Goal: Information Seeking & Learning: Compare options

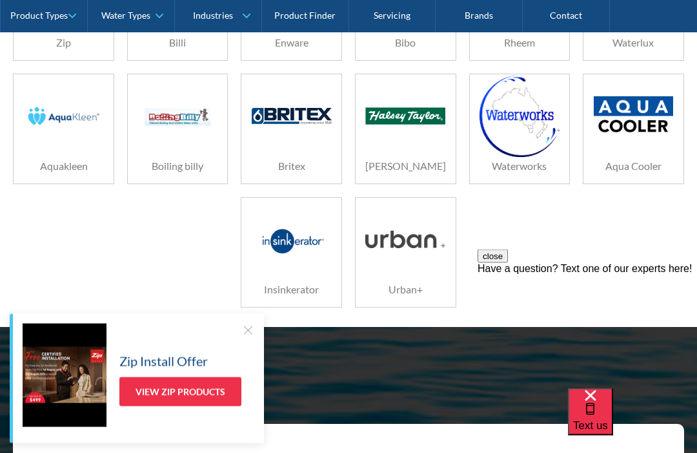
scroll to position [400, 0]
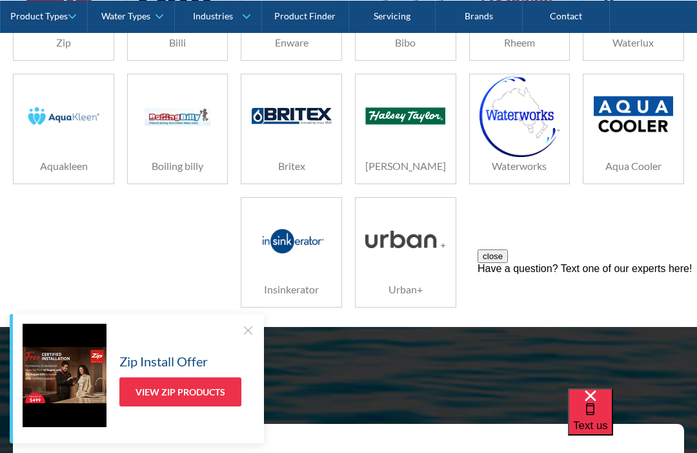
click at [453, 245] on div at bounding box center [406, 235] width 100 height 74
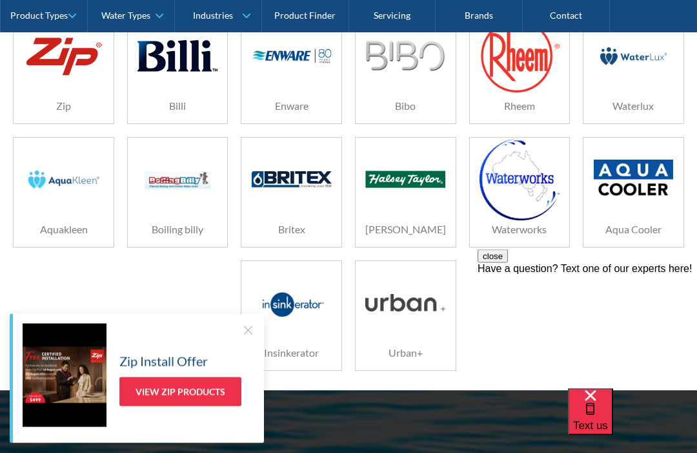
scroll to position [358, 0]
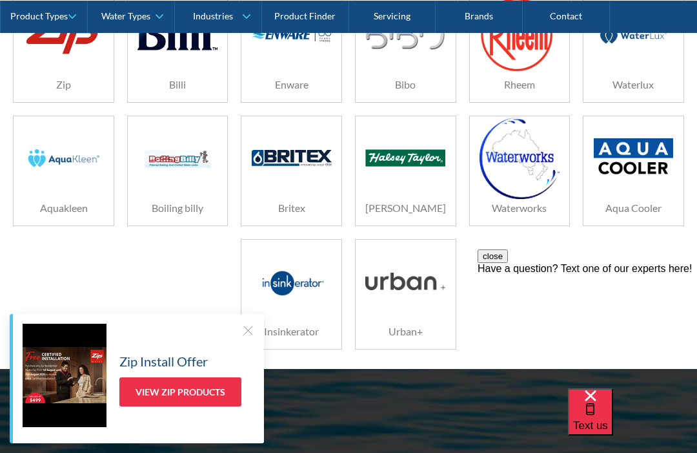
click at [274, 298] on img at bounding box center [292, 280] width 80 height 53
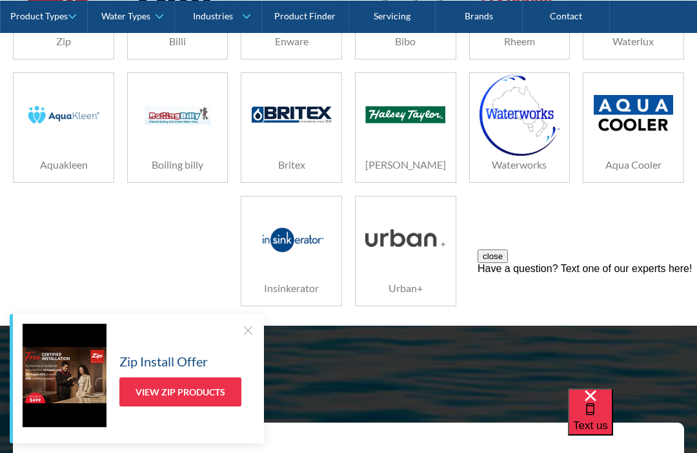
click at [649, 112] on img at bounding box center [634, 115] width 80 height 40
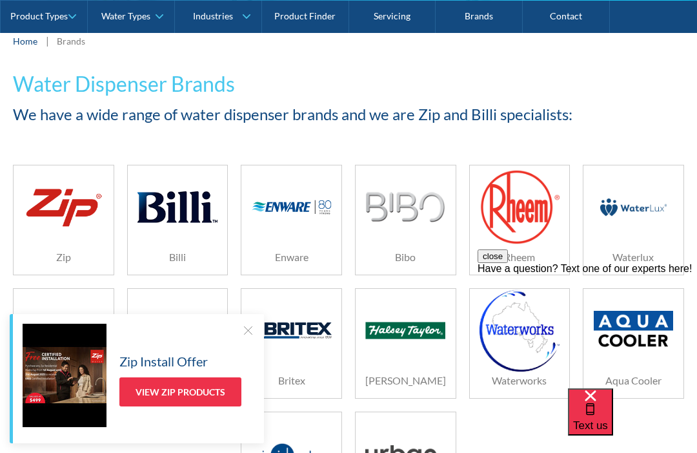
scroll to position [203, 0]
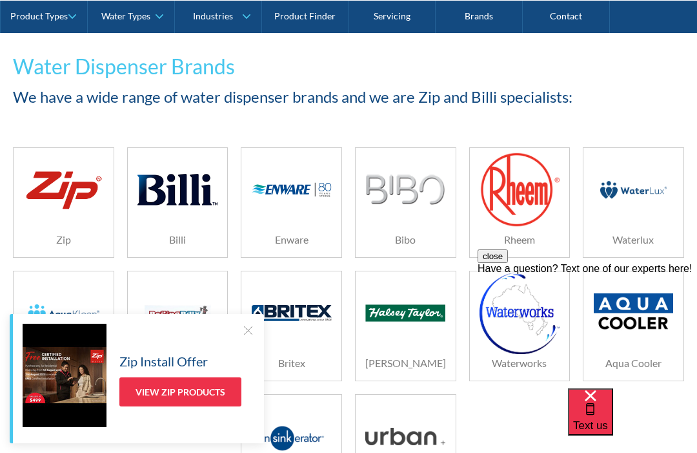
click at [177, 209] on img at bounding box center [177, 189] width 80 height 53
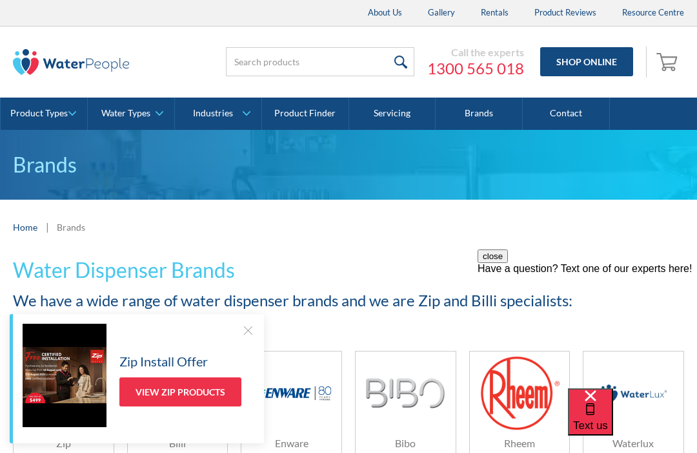
scroll to position [247, 0]
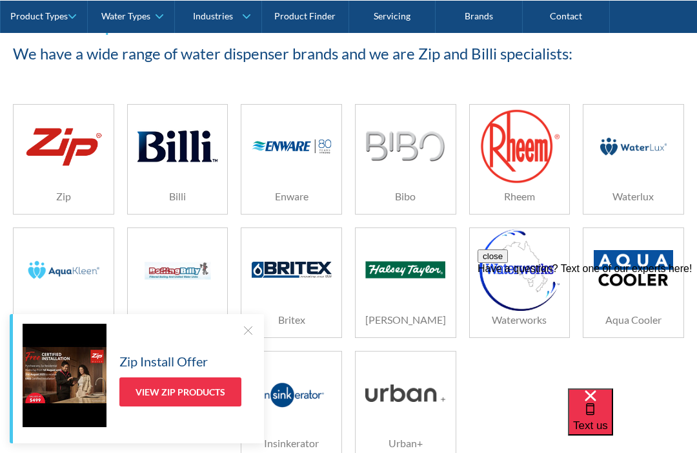
click at [329, 168] on div at bounding box center [292, 146] width 80 height 65
click at [427, 181] on div "Bibo" at bounding box center [406, 196] width 100 height 35
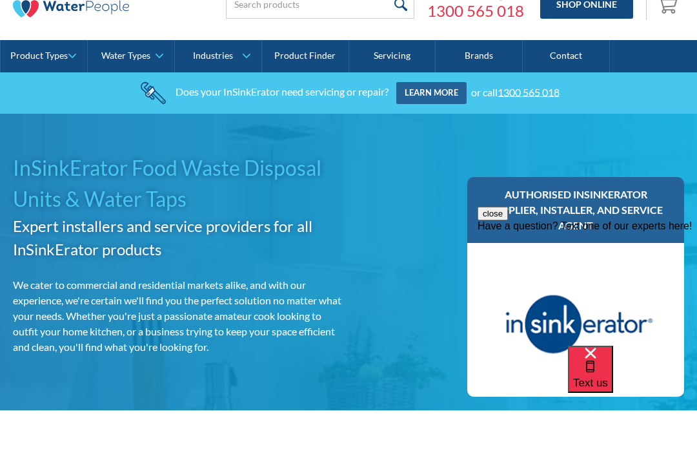
scroll to position [58, 0]
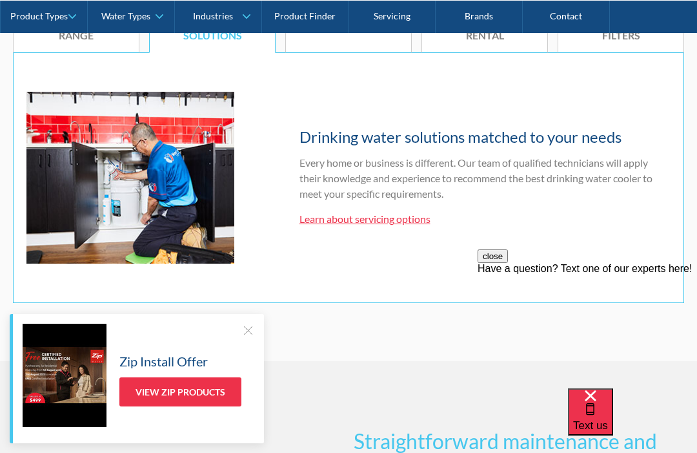
scroll to position [884, 0]
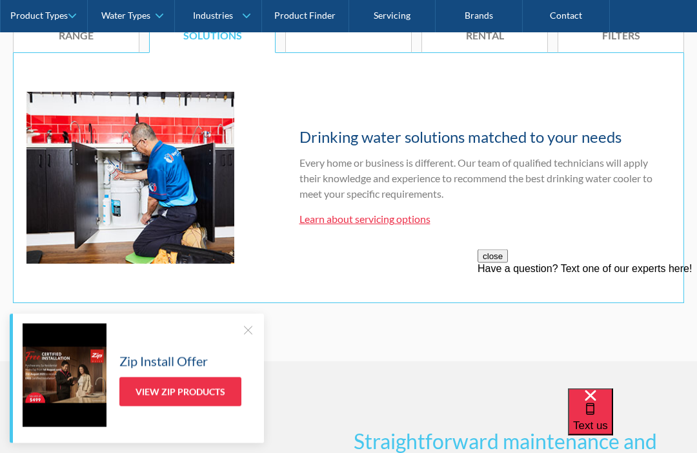
click at [417, 214] on link "Learn about servicing options" at bounding box center [365, 219] width 131 height 12
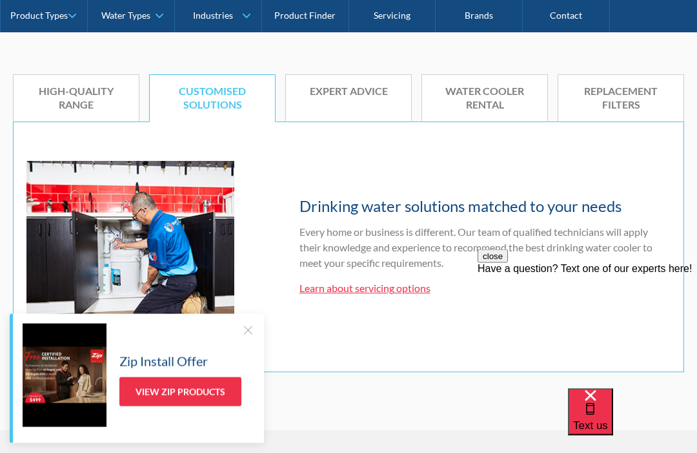
scroll to position [816, 0]
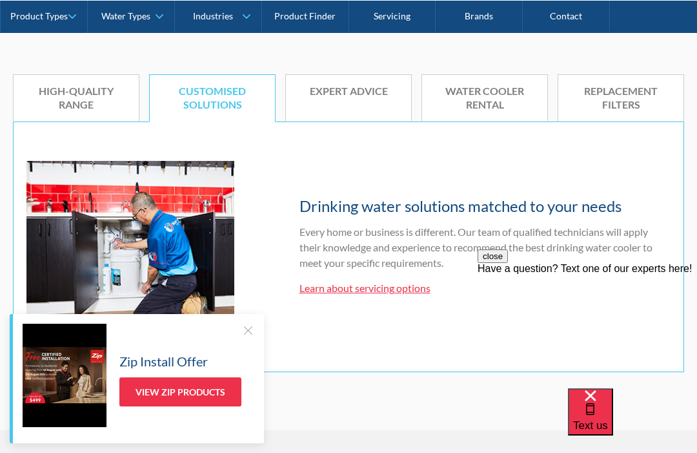
click at [64, 106] on link "HIGH-QUALITY RANGE" at bounding box center [76, 98] width 127 height 48
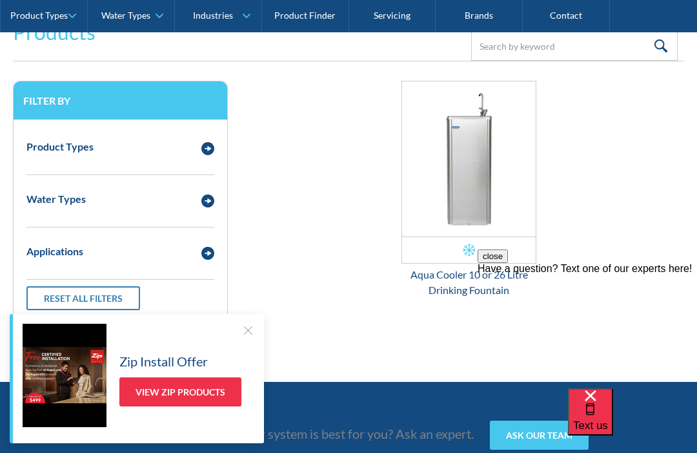
scroll to position [1612, 0]
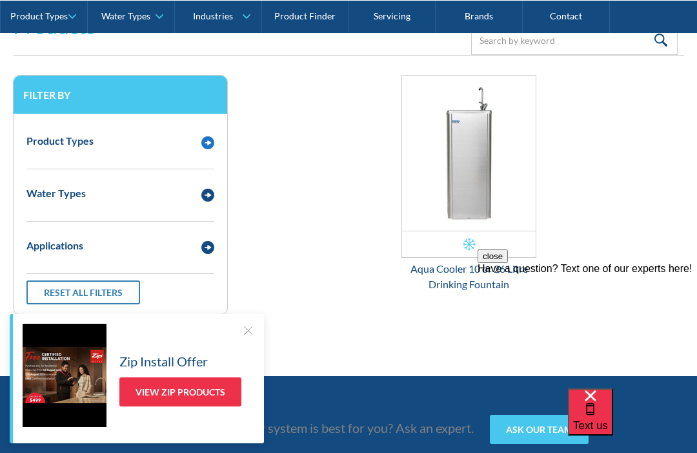
click at [207, 136] on img "Email Form 3" at bounding box center [207, 142] width 13 height 13
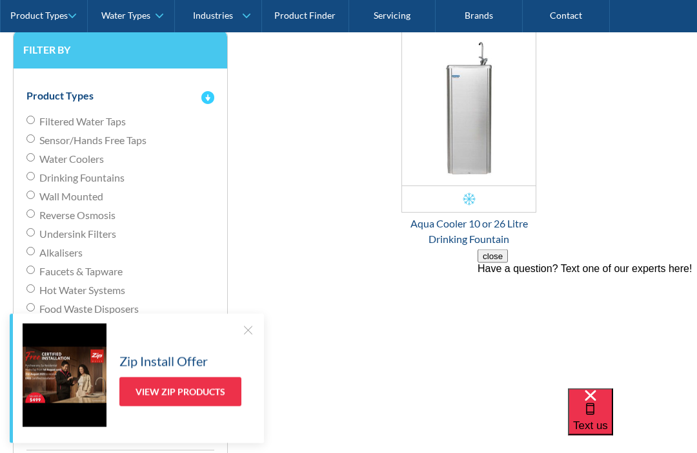
scroll to position [1658, 0]
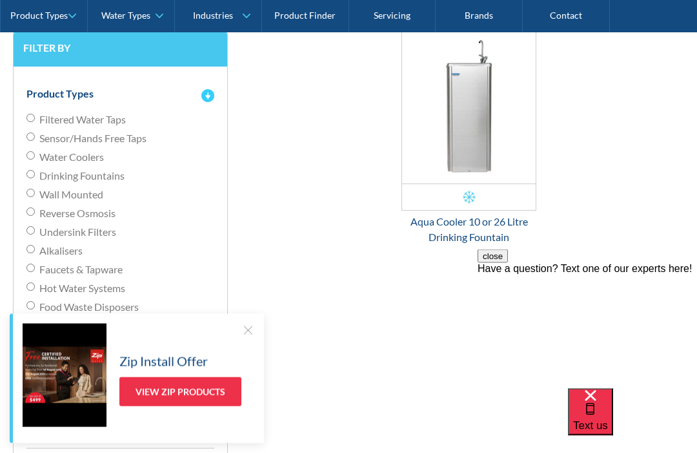
click at [34, 123] on input "Undersink Filters" at bounding box center [30, 118] width 8 height 8
radio input "true"
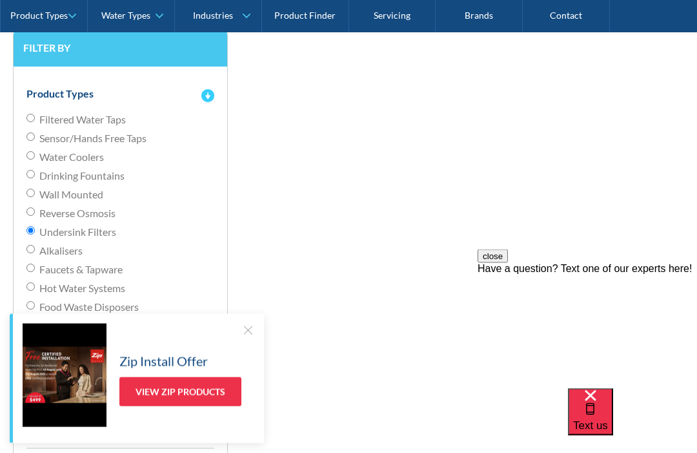
scroll to position [1659, 0]
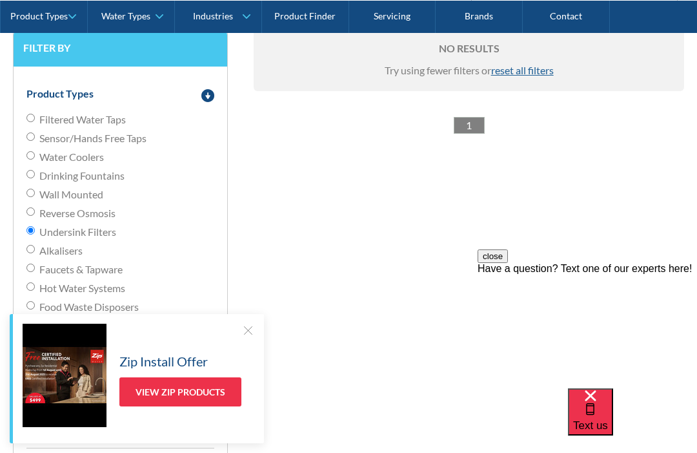
click at [35, 114] on input "Filtered Water Taps" at bounding box center [30, 118] width 8 height 8
radio input "true"
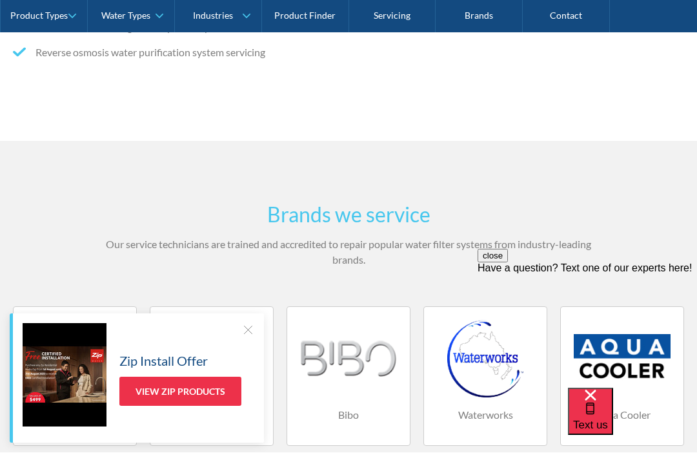
scroll to position [725, 0]
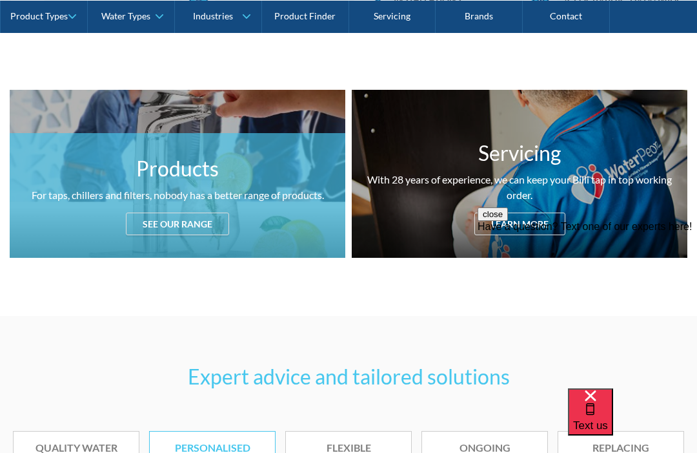
click at [136, 212] on div "See our range" at bounding box center [177, 223] width 103 height 23
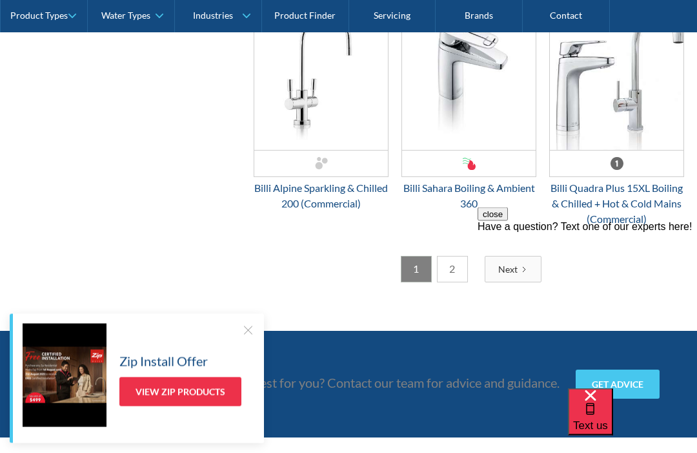
scroll to position [3585, 0]
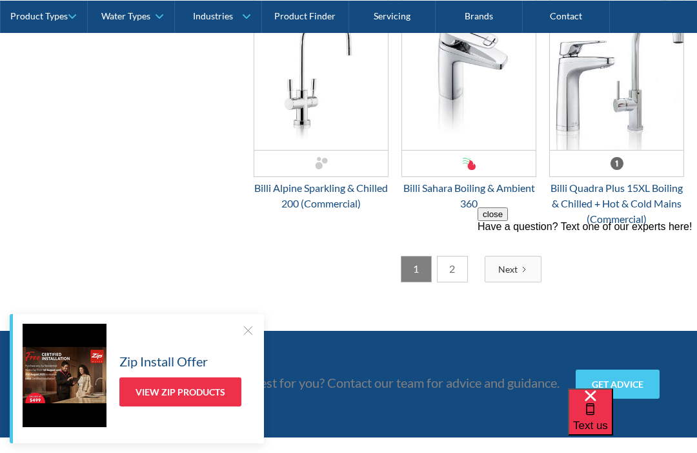
click at [459, 267] on link "2" at bounding box center [452, 269] width 31 height 26
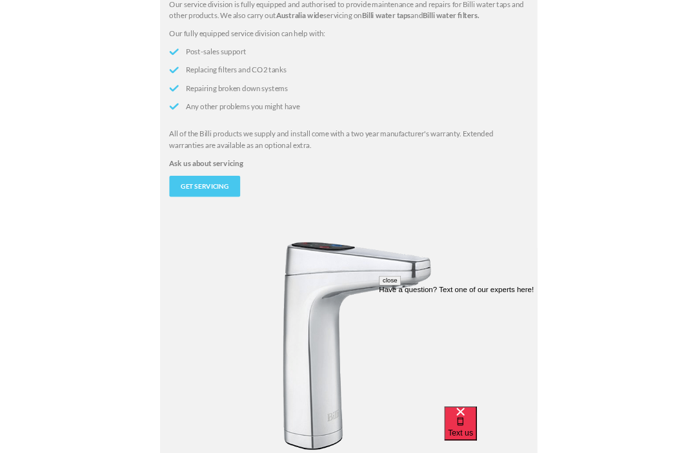
scroll to position [1314, 0]
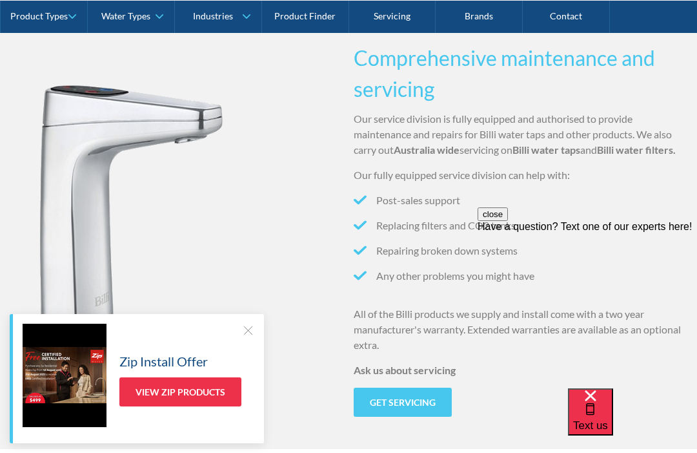
click at [323, 17] on link "Product Finder" at bounding box center [305, 16] width 87 height 32
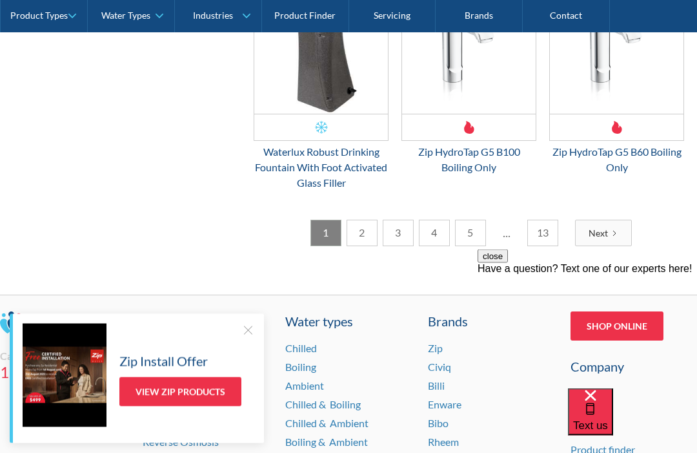
scroll to position [2140, 0]
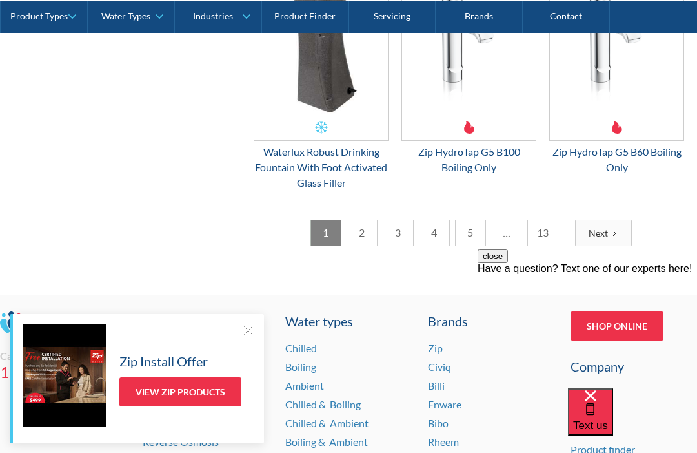
click at [362, 239] on link "2" at bounding box center [362, 232] width 31 height 26
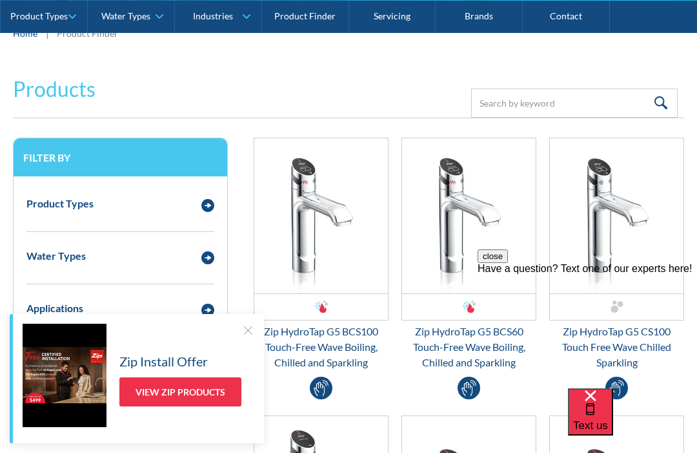
scroll to position [216, 0]
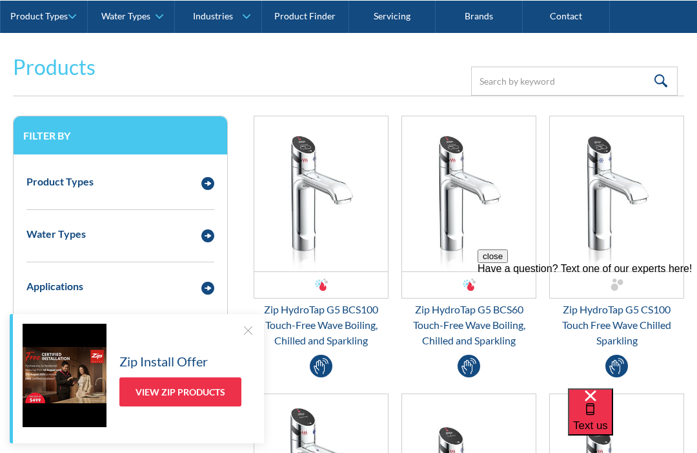
click at [56, 183] on div "Product Types" at bounding box center [59, 181] width 67 height 15
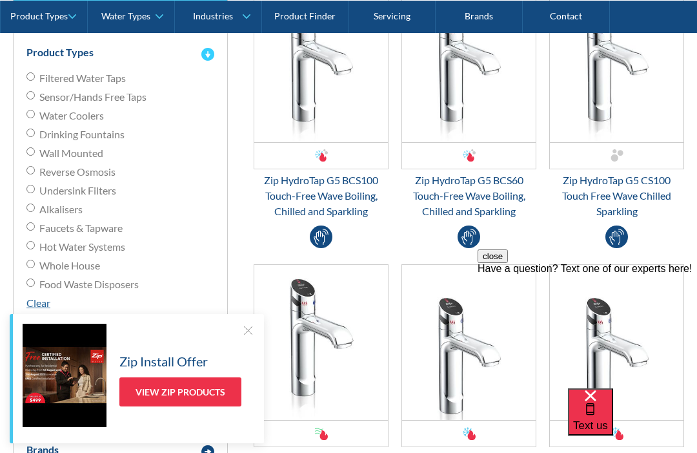
scroll to position [345, 0]
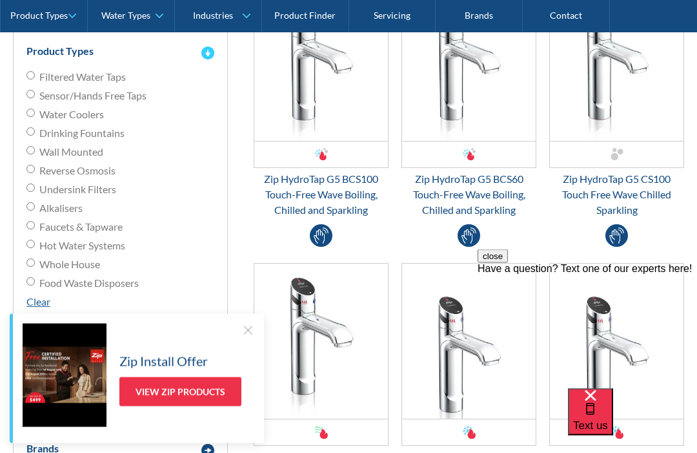
click at [35, 73] on input "Filtered Water Taps" at bounding box center [30, 76] width 8 height 8
radio input "true"
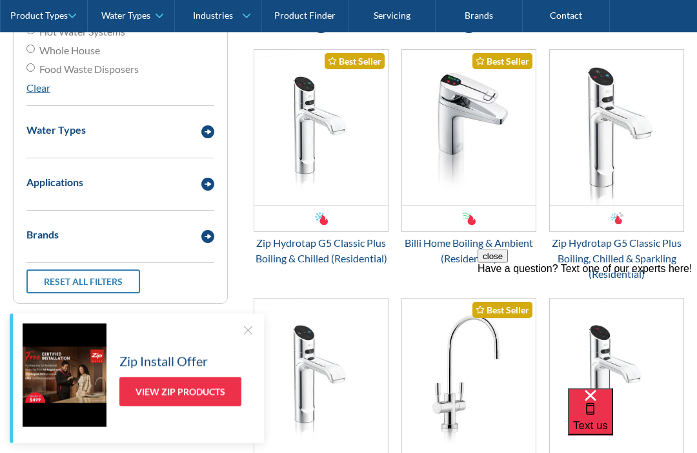
scroll to position [559, 0]
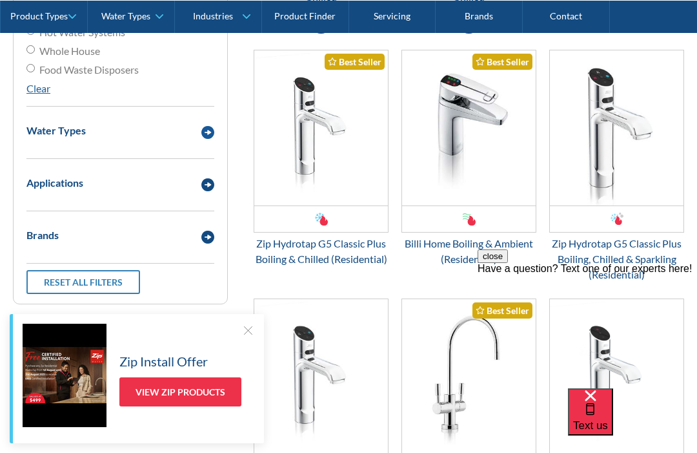
click at [203, 117] on div "Water Types" at bounding box center [120, 131] width 201 height 36
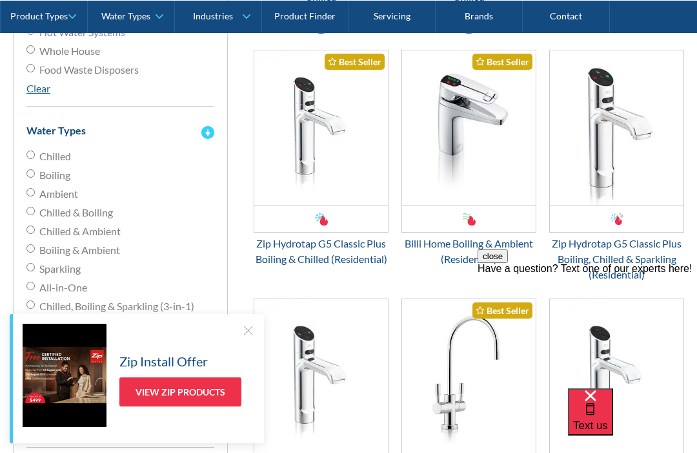
click at [32, 150] on input "Chilled" at bounding box center [30, 154] width 8 height 8
radio input "true"
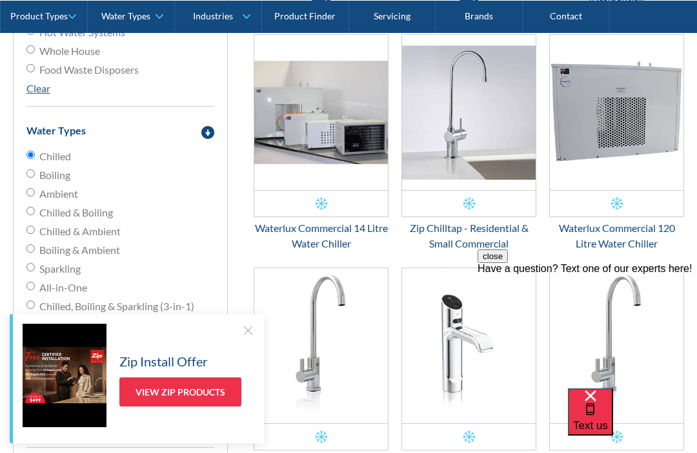
click at [26, 229] on input "Chilled & Ambient" at bounding box center [30, 229] width 8 height 8
radio input "true"
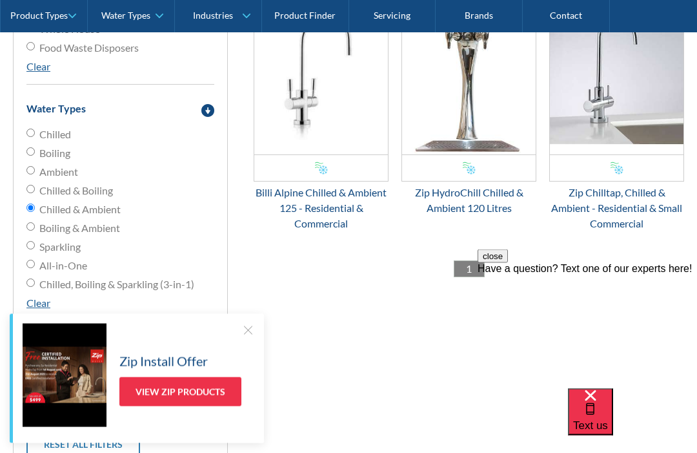
scroll to position [581, 0]
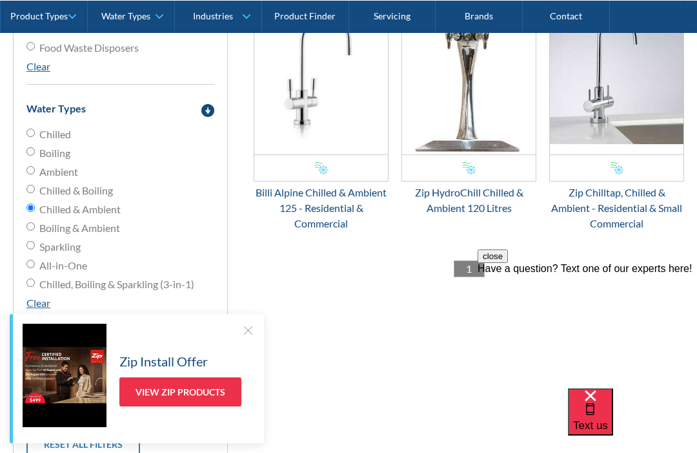
click at [29, 261] on input "All-in-One" at bounding box center [30, 264] width 8 height 8
radio input "true"
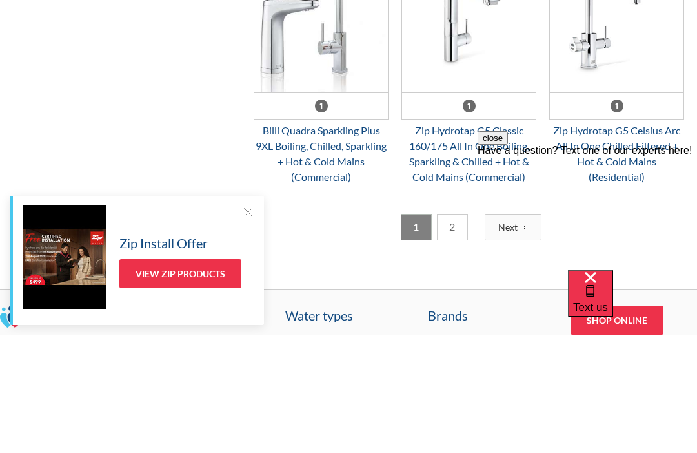
scroll to position [2302, 0]
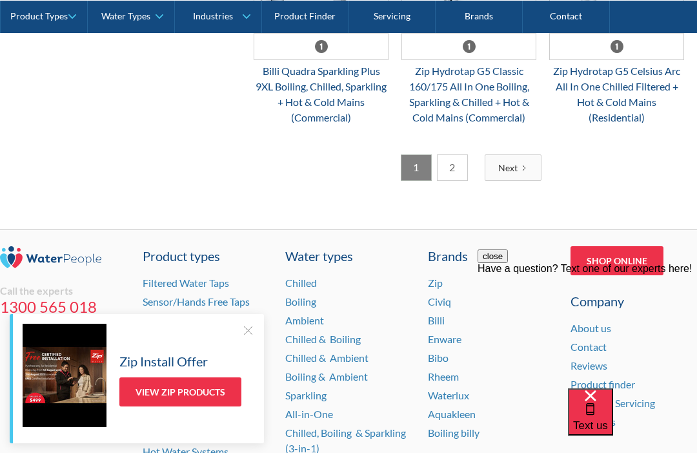
click at [454, 162] on link "2" at bounding box center [452, 167] width 31 height 26
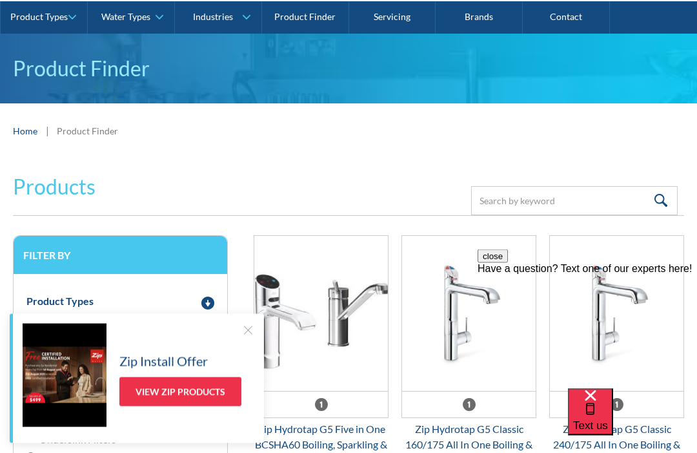
scroll to position [0, 0]
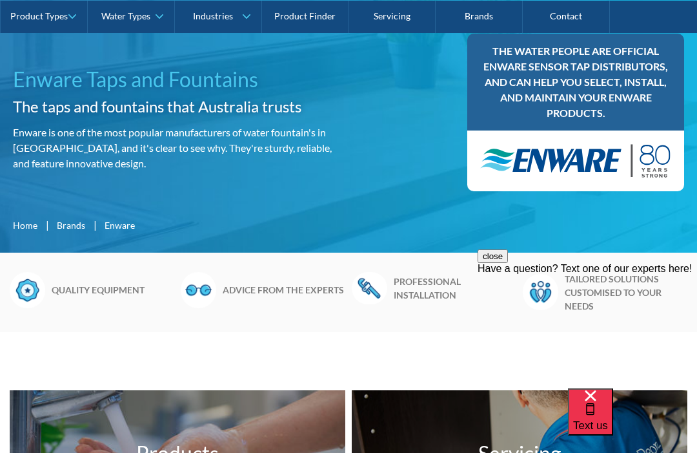
scroll to position [178, 0]
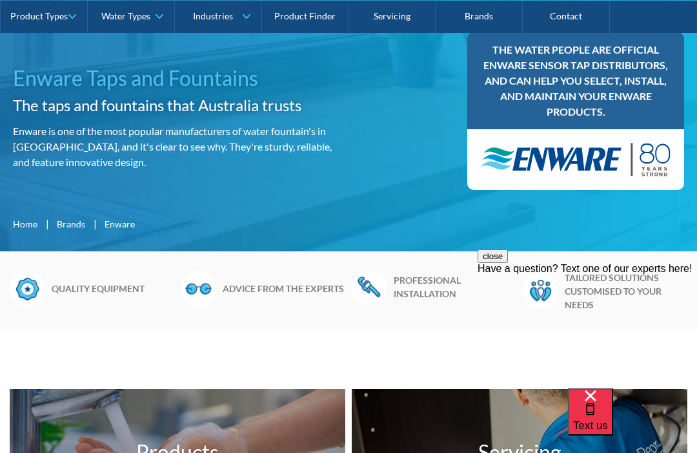
click at [606, 122] on div "The Water People are official Enware sensor tap distributors, and can help you …" at bounding box center [575, 80] width 217 height 97
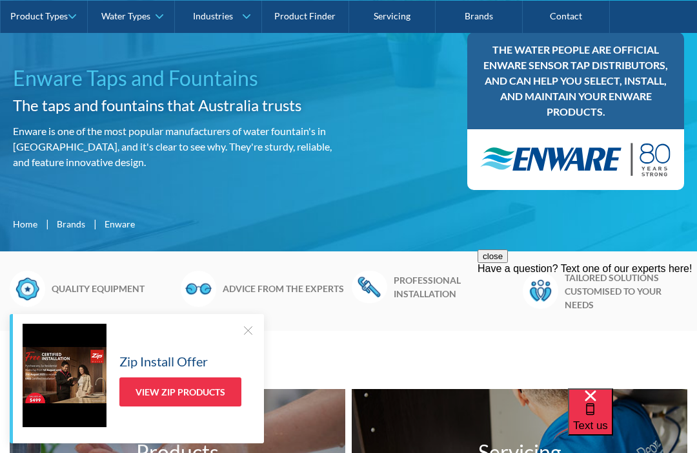
click at [567, 109] on h3 "The Water People are official Enware sensor tap distributors, and can help you …" at bounding box center [575, 80] width 191 height 77
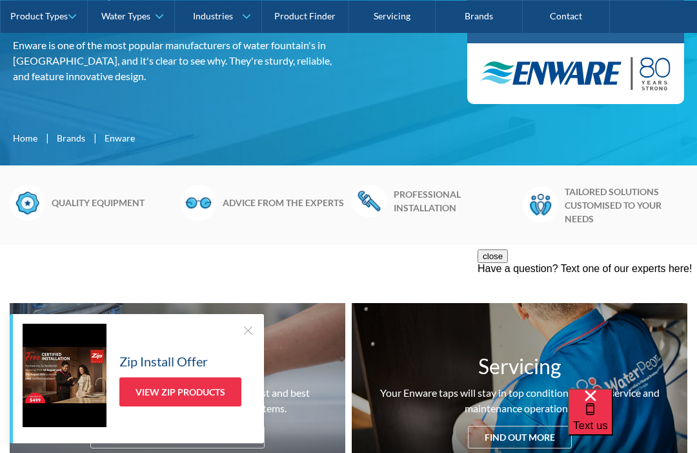
scroll to position [269, 0]
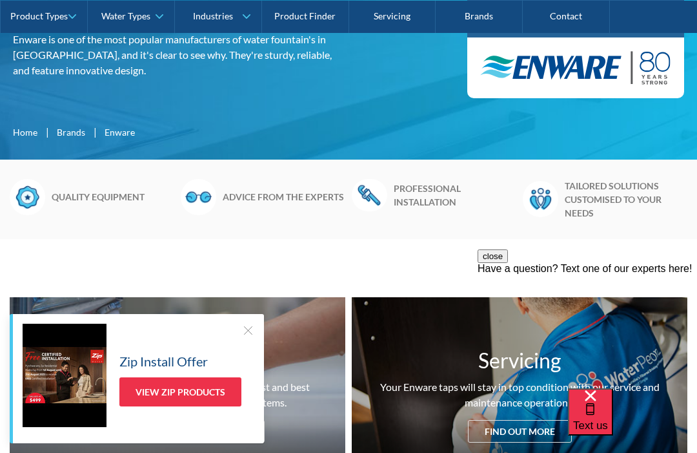
click at [249, 336] on div at bounding box center [247, 329] width 13 height 13
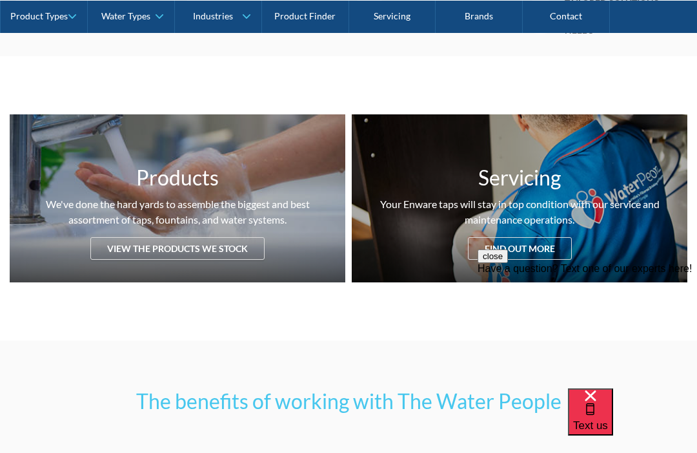
click at [230, 237] on div "View the products we stock" at bounding box center [177, 248] width 174 height 23
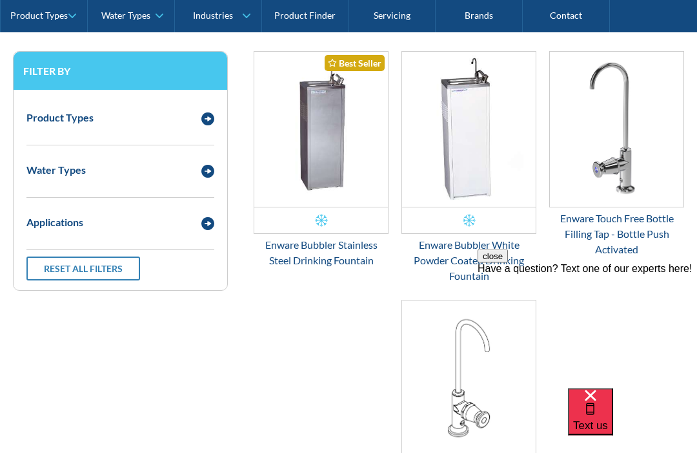
scroll to position [1691, 0]
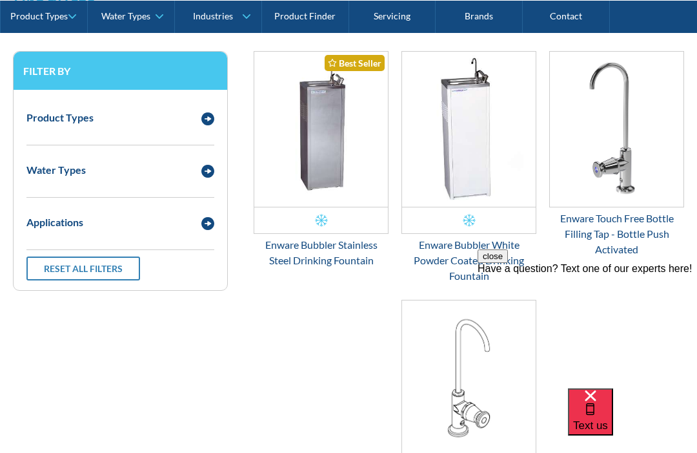
click at [48, 7] on link "Product Types" at bounding box center [44, 16] width 87 height 32
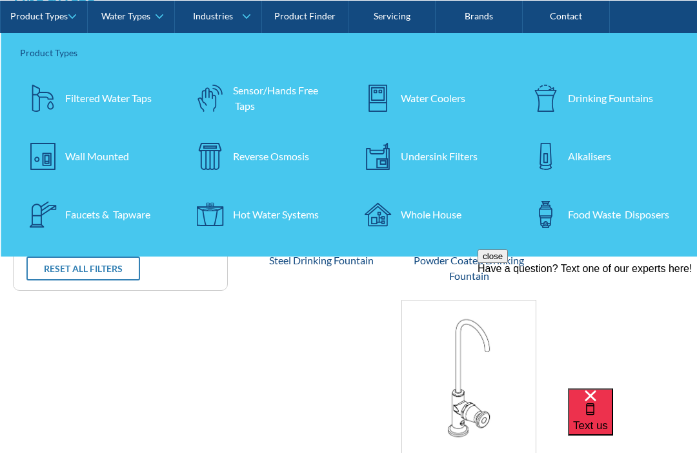
scroll to position [1734, 0]
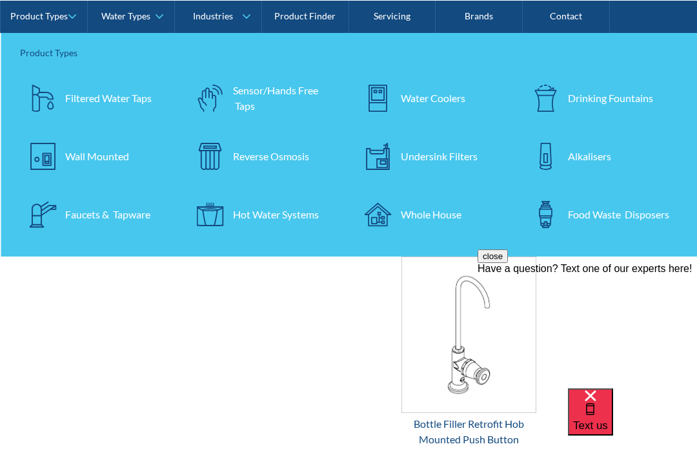
scroll to position [495, 0]
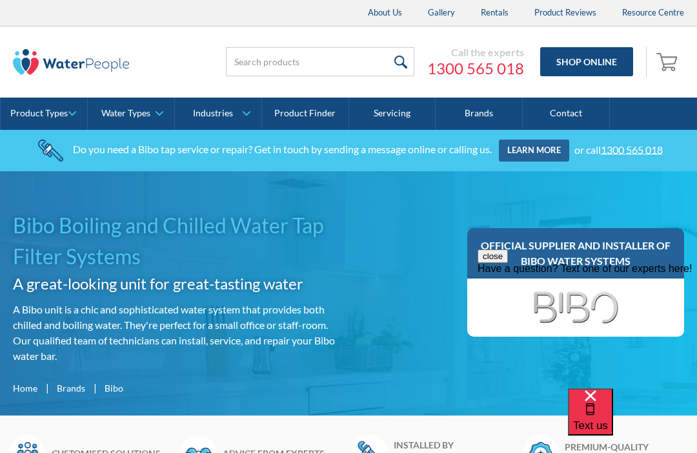
click at [54, 99] on link "Product Types" at bounding box center [44, 113] width 87 height 32
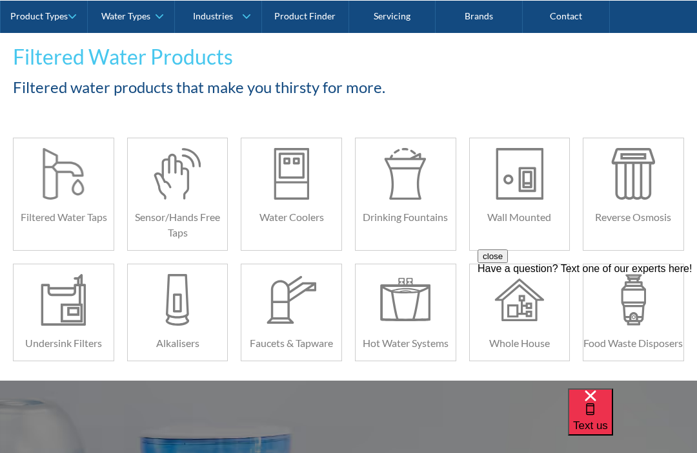
click at [61, 186] on div at bounding box center [64, 174] width 50 height 52
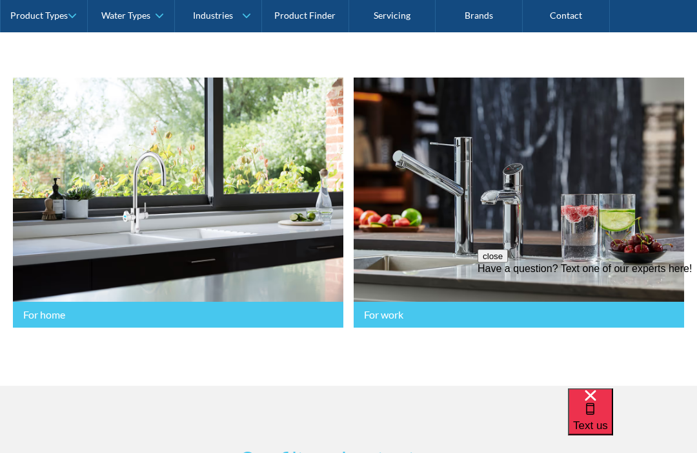
scroll to position [301, 0]
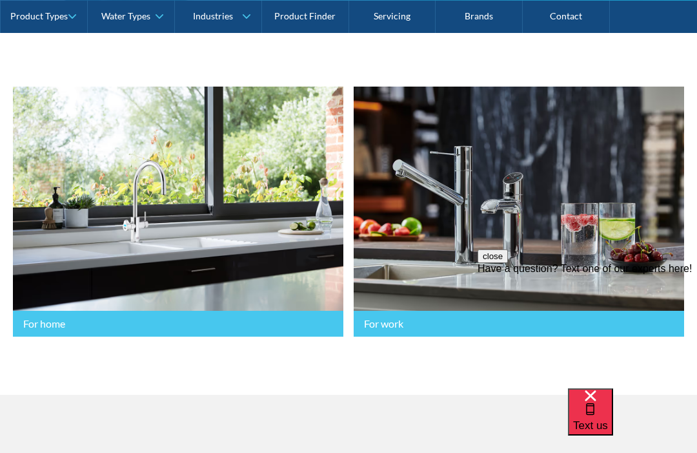
click at [577, 254] on link "For work" at bounding box center [519, 212] width 331 height 250
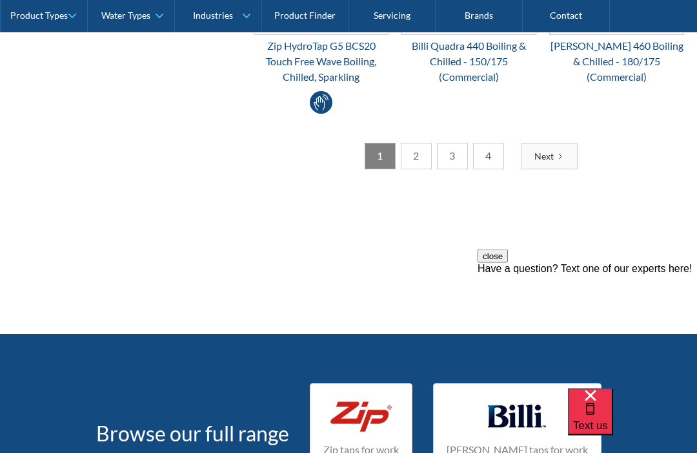
scroll to position [2816, 0]
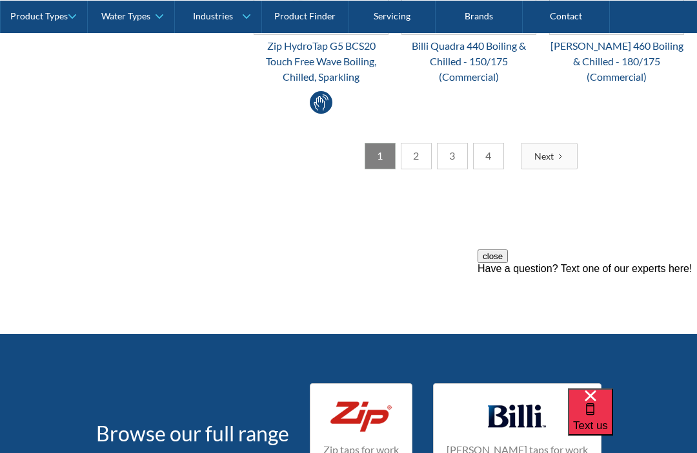
click at [418, 154] on link "2" at bounding box center [416, 156] width 31 height 26
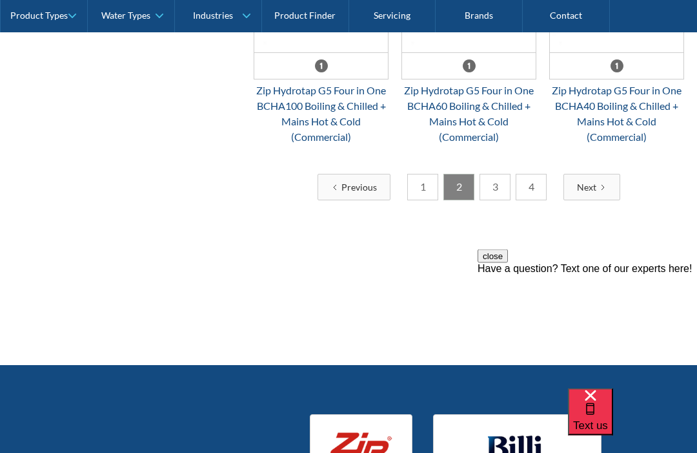
scroll to position [2658, 0]
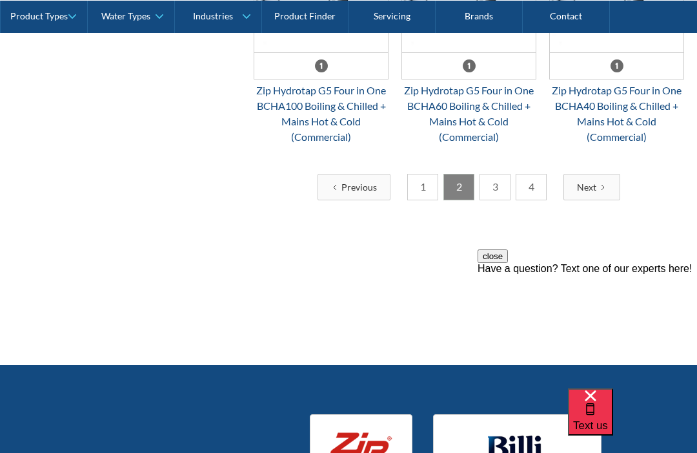
click at [493, 193] on link "3" at bounding box center [495, 187] width 31 height 26
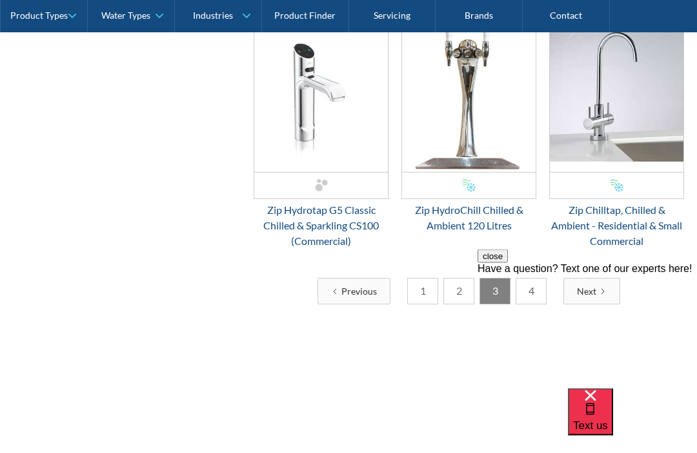
scroll to position [2631, 0]
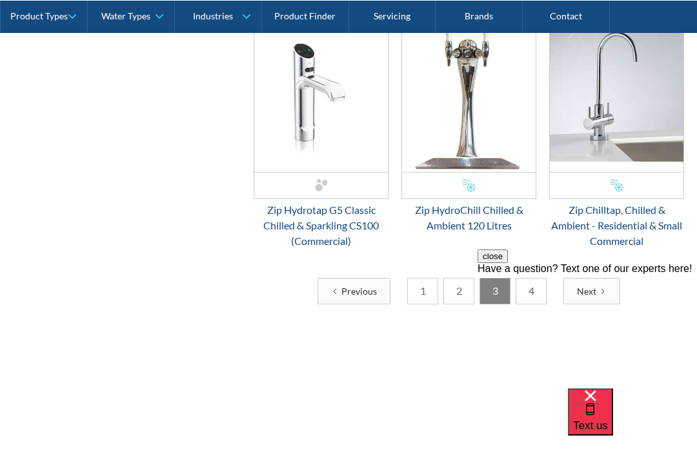
click at [536, 285] on link "4" at bounding box center [531, 291] width 31 height 26
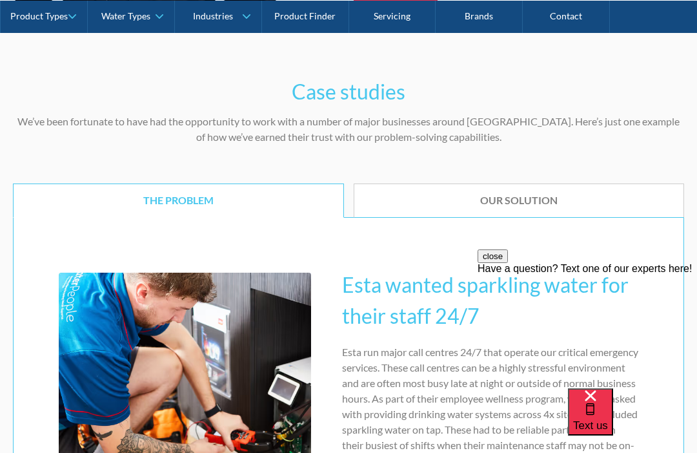
scroll to position [2416, 0]
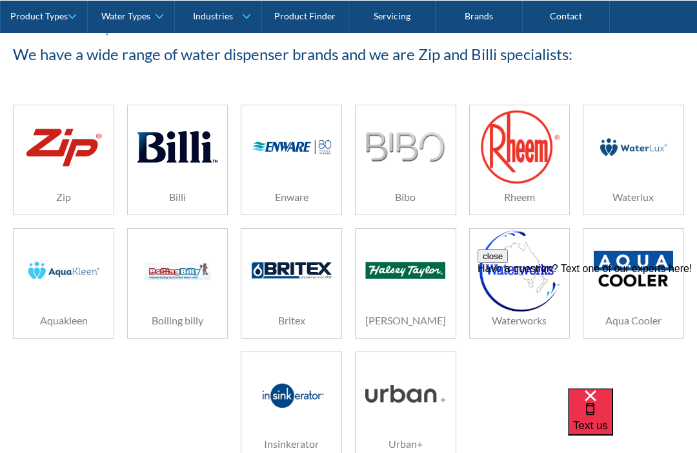
click at [434, 146] on img at bounding box center [405, 147] width 80 height 30
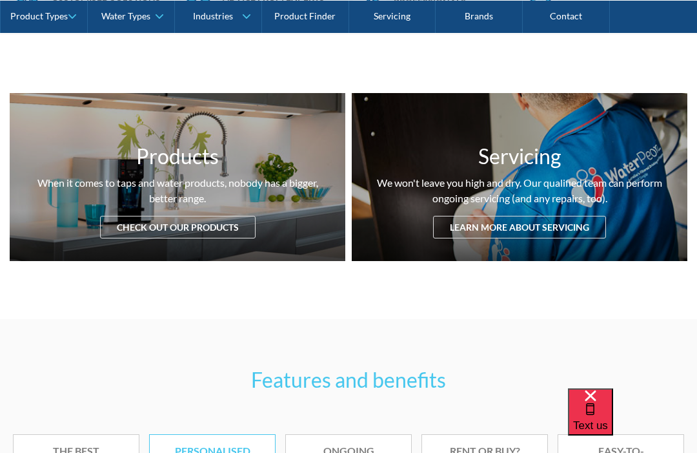
scroll to position [539, 0]
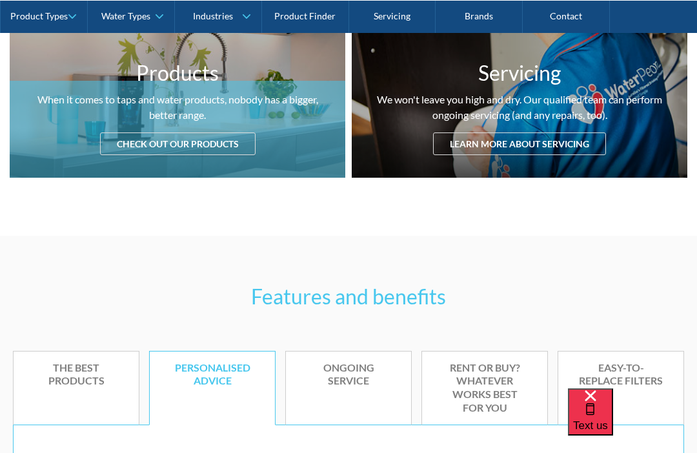
click at [138, 132] on div "Check out our products" at bounding box center [178, 143] width 156 height 23
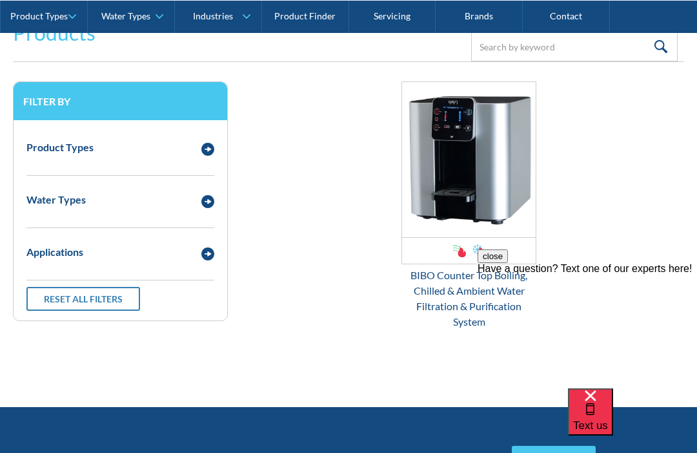
scroll to position [1709, 0]
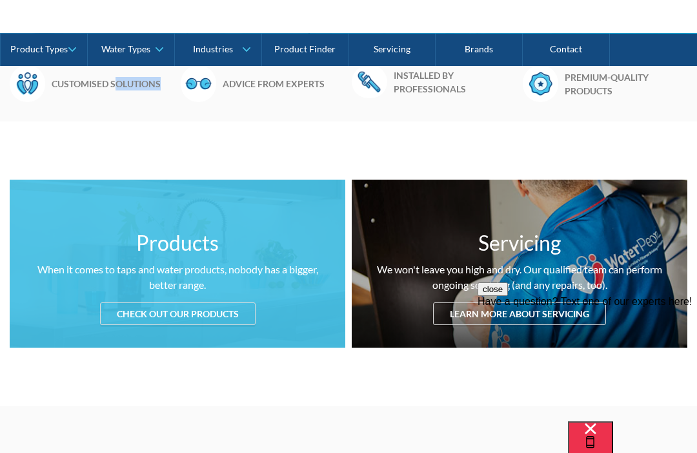
scroll to position [367, 0]
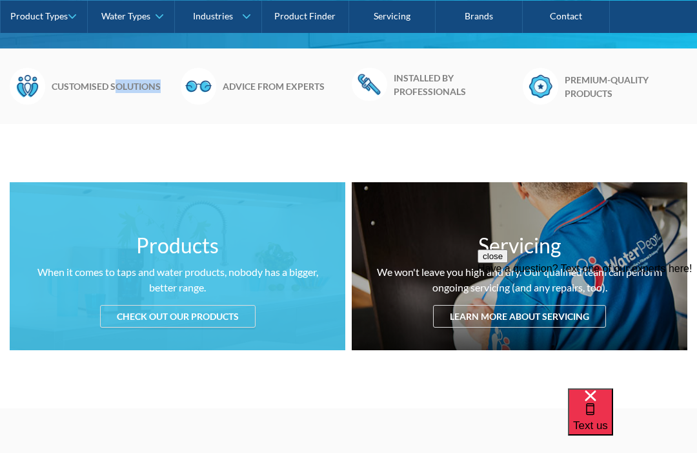
click at [82, 130] on div "Products When it comes to taps and water products, nobody has a bigger, better …" at bounding box center [348, 266] width 697 height 284
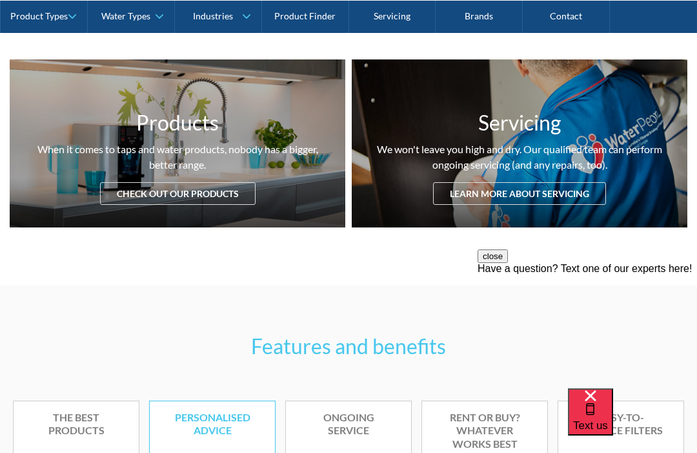
click at [121, 185] on div "Check out our products" at bounding box center [178, 193] width 156 height 23
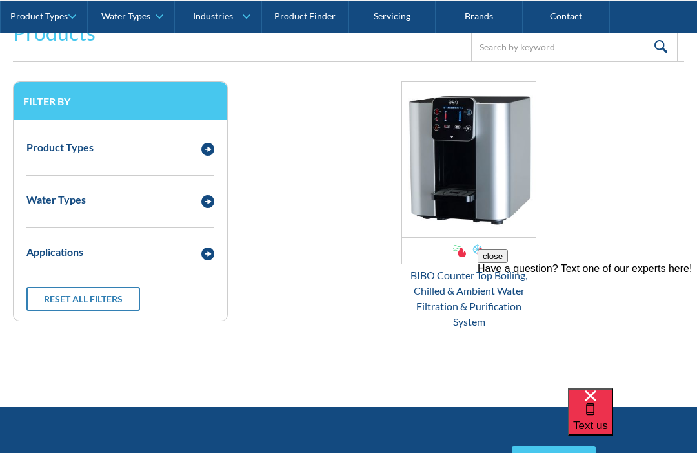
scroll to position [1709, 0]
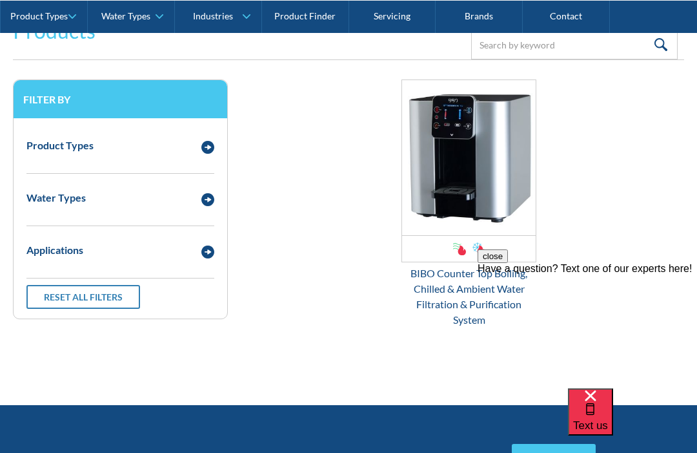
scroll to position [533, 0]
